Goal: Transaction & Acquisition: Purchase product/service

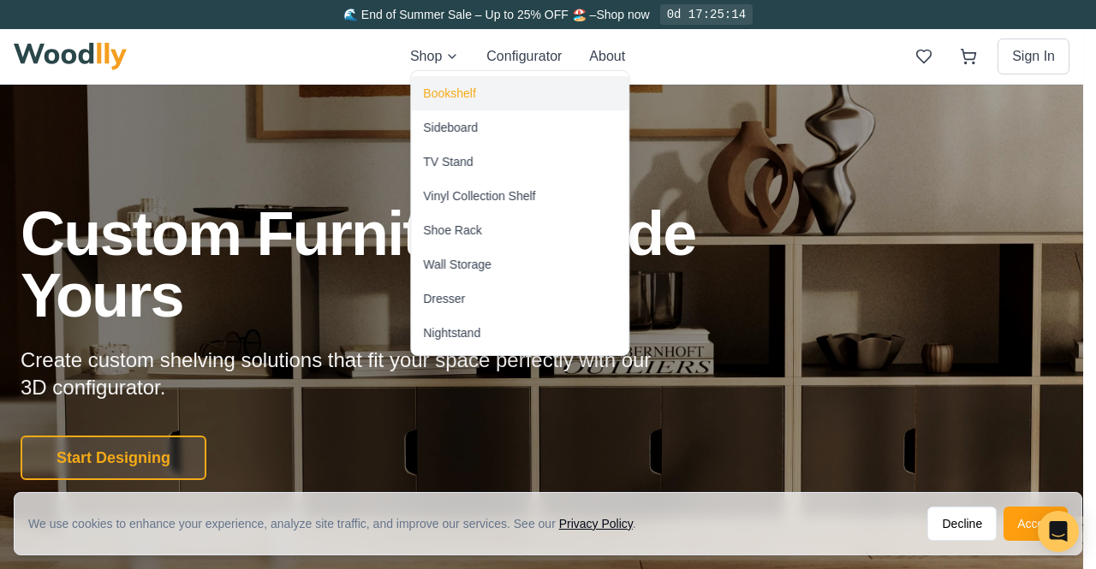
click at [450, 92] on div "Bookshelf" at bounding box center [449, 93] width 52 height 17
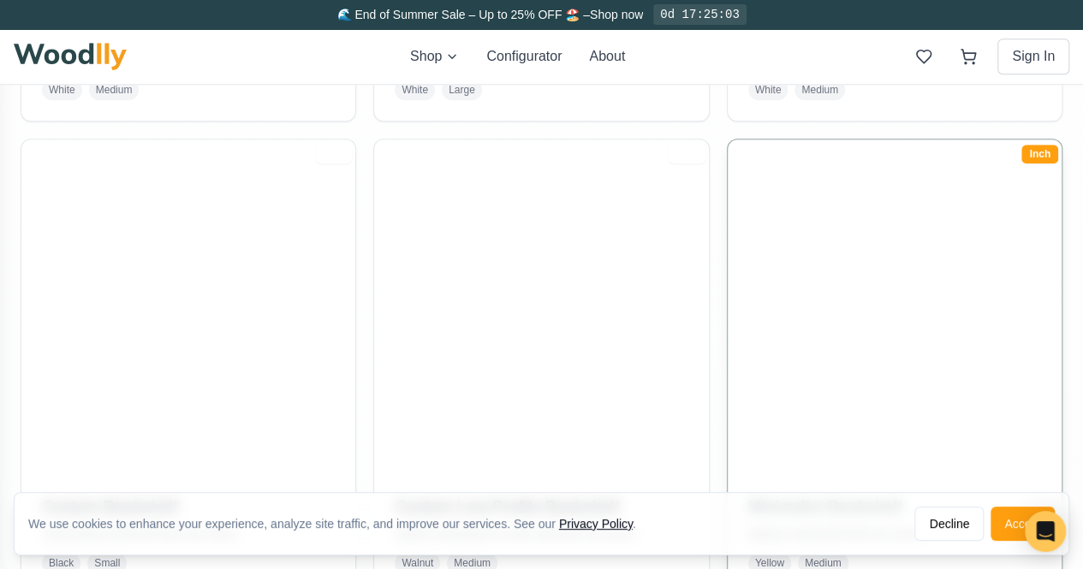
scroll to position [804, 0]
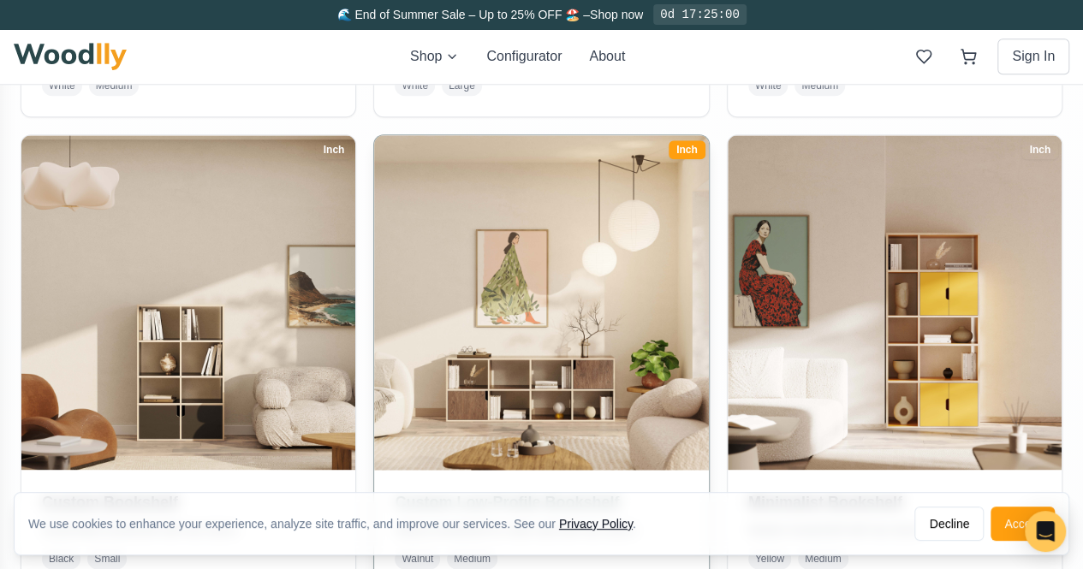
click at [395, 490] on h3 "Custom Low-Profile Bookshelf" at bounding box center [541, 502] width 293 height 24
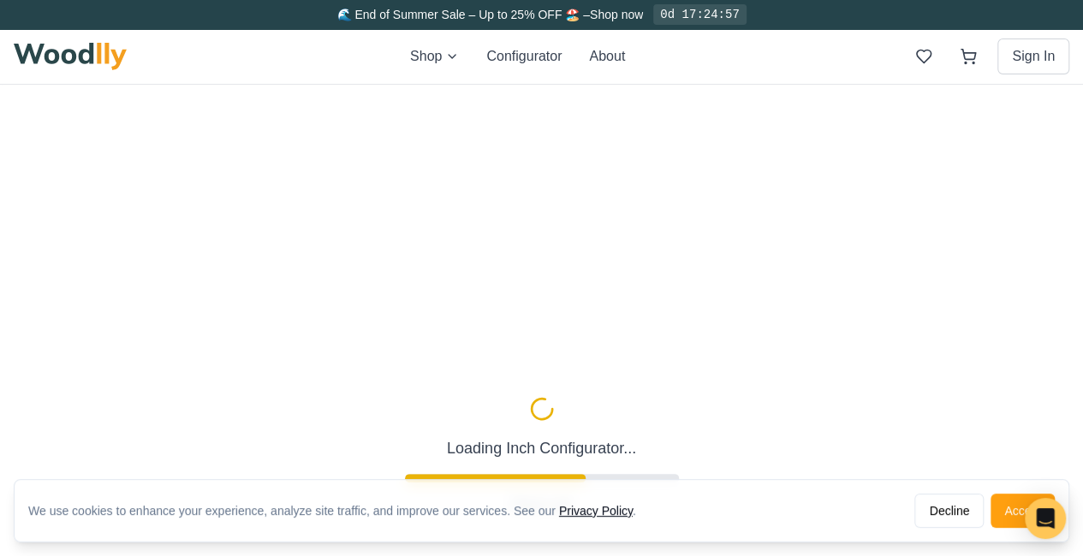
scroll to position [110, 0]
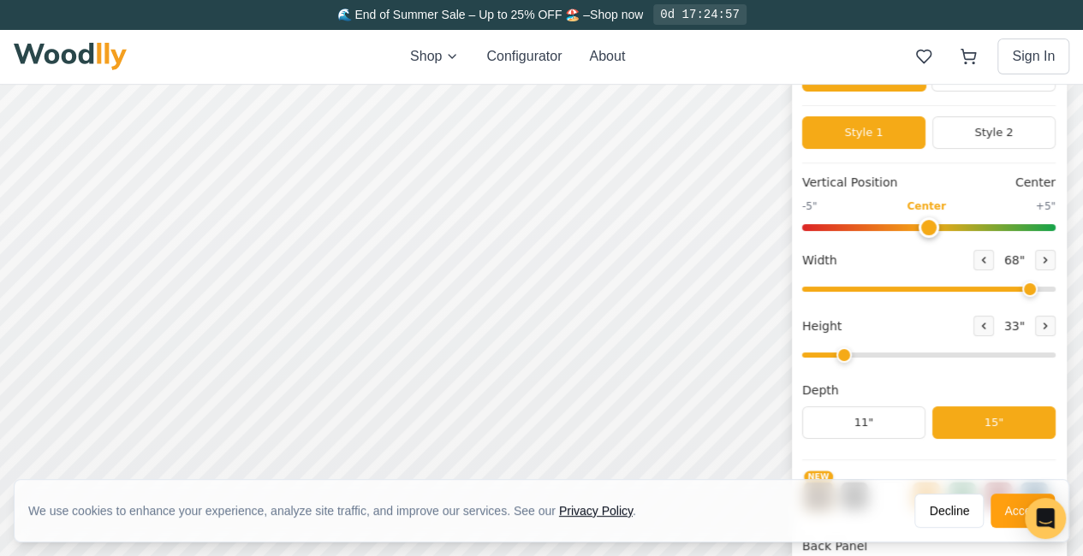
type input "68"
type input "2"
